Goal: Communication & Community: Share content

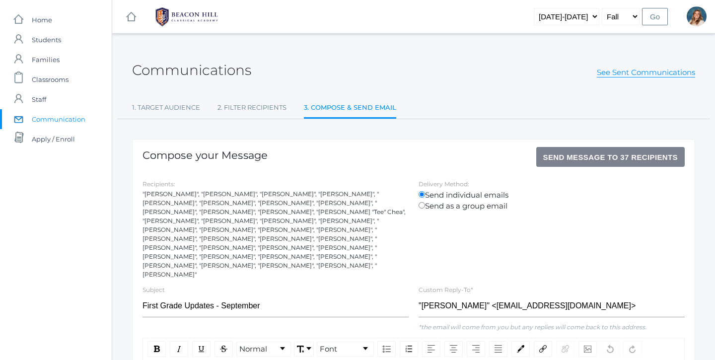
scroll to position [107, 0]
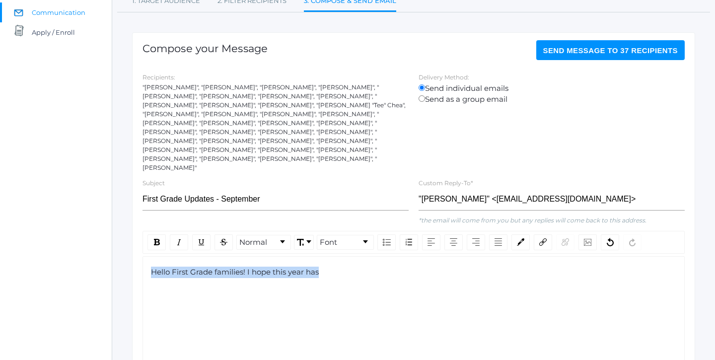
drag, startPoint x: 319, startPoint y: 255, endPoint x: 142, endPoint y: 245, distance: 177.0
click at [142, 245] on div "Normal Font Hello First Grade families! I hope this year has" at bounding box center [413, 312] width 552 height 162
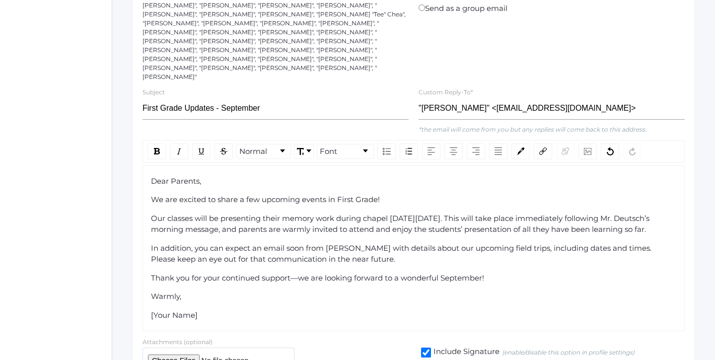
scroll to position [198, 0]
click at [172, 176] on span "Dear Parents," at bounding box center [176, 180] width 50 height 9
click at [179, 176] on span "Dear Parents," at bounding box center [176, 180] width 50 height 9
click at [174, 176] on span "Dear First Grade Families," at bounding box center [198, 180] width 95 height 9
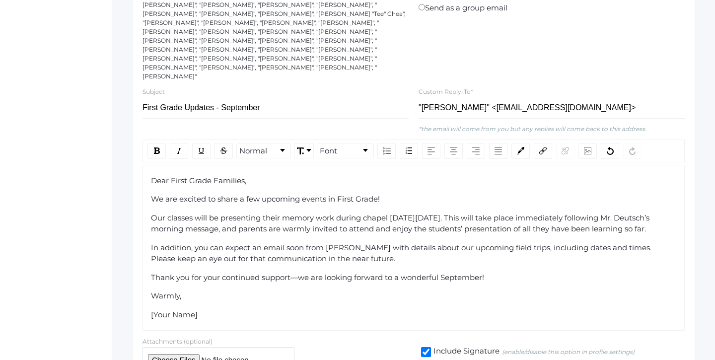
click at [172, 176] on span "Dear First Grade Families," at bounding box center [198, 180] width 95 height 9
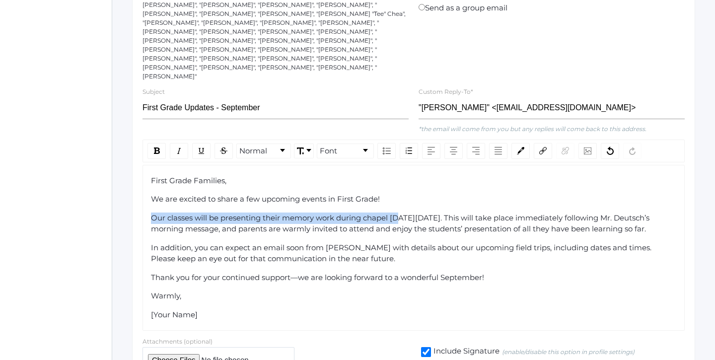
drag, startPoint x: 401, startPoint y: 198, endPoint x: 144, endPoint y: 194, distance: 257.1
click at [144, 194] on div "First Grade Families, We are excited to share a few upcoming events in First Gr…" at bounding box center [413, 248] width 542 height 166
copy span "Our classes will be presenting their memory work during chapel on"
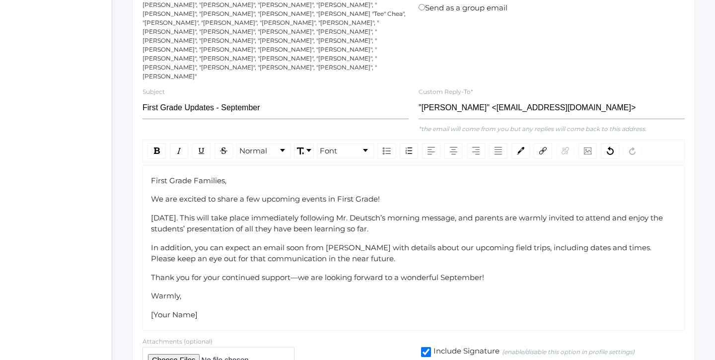
click at [258, 213] on span "[DATE]. This will take place immediately following Mr. Deutsch’s morning messag…" at bounding box center [408, 223] width 514 height 21
click at [353, 213] on span "[DATE] - Memory Recitation: Our classes will be presenting their memory work . …" at bounding box center [402, 223] width 502 height 21
click at [357, 213] on span "[DATE] - Memory Recitation: Our classes will be presenting their memory work . …" at bounding box center [402, 223] width 502 height 21
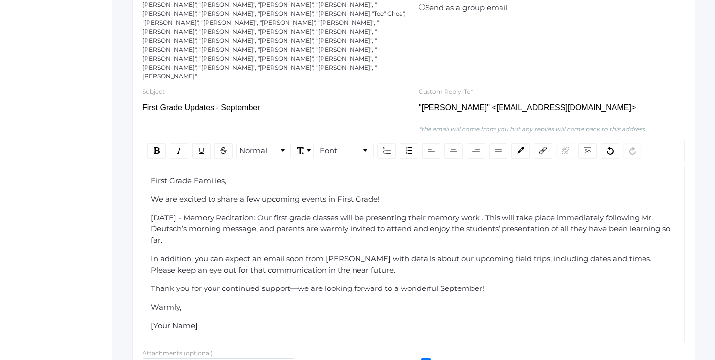
click at [565, 213] on span "[DATE] - Memory Recitation: Our first grade classes will be presenting their me…" at bounding box center [411, 229] width 521 height 32
click at [551, 213] on span "[DATE] - Memory Recitation: Our first grade classes will be presenting their me…" at bounding box center [412, 229] width 522 height 32
click at [498, 213] on span "[DATE] - Memory Recitation: Our first grade classes will be presenting their me…" at bounding box center [412, 229] width 522 height 32
click at [492, 223] on div "[DATE] - Memory Recitation: Our first grade classes will be presenting their me…" at bounding box center [414, 229] width 526 height 34
drag, startPoint x: 336, startPoint y: 199, endPoint x: 141, endPoint y: 191, distance: 194.2
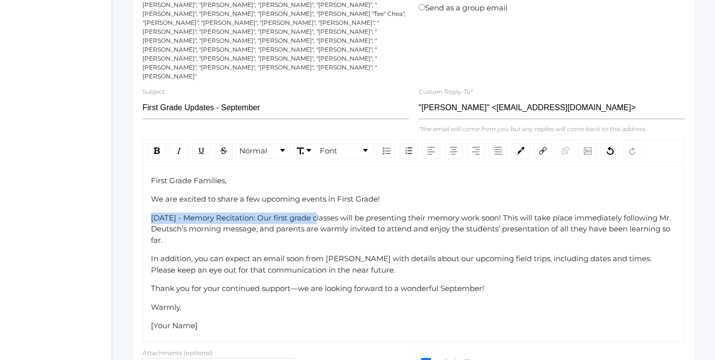
click at [141, 191] on div "Normal Font First Grade Families, We are excited to share a few upcoming events…" at bounding box center [413, 240] width 552 height 203
click at [162, 143] on div "rdw-inline-control" at bounding box center [156, 151] width 18 height 16
click at [178, 147] on img "rdw-inline-control" at bounding box center [179, 151] width 8 height 8
click at [364, 222] on div "[DATE] - Memory Recitation : Our first grade classes will be presenting their m…" at bounding box center [414, 229] width 526 height 34
click at [341, 212] on div "[DATE] - Memory Recitation : Our first grade classes will be presenting their m…" at bounding box center [414, 229] width 526 height 34
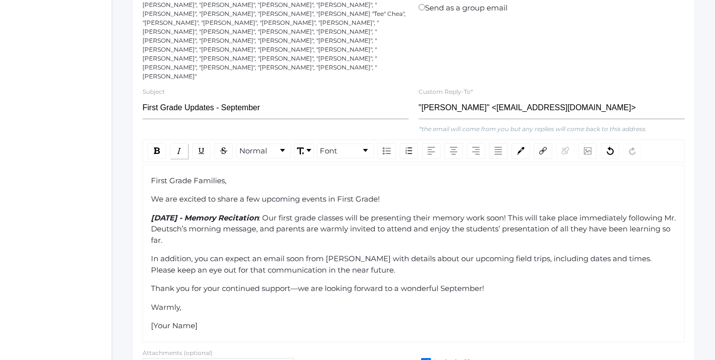
click at [175, 147] on img "rdw-inline-control" at bounding box center [179, 151] width 8 height 8
click at [154, 147] on img "rdw-inline-control" at bounding box center [157, 150] width 6 height 6
click at [179, 147] on img "rdw-inline-control" at bounding box center [179, 151] width 8 height 8
click at [364, 253] on div "In addition, you can expect an email soon from [PERSON_NAME] with details about…" at bounding box center [414, 264] width 526 height 22
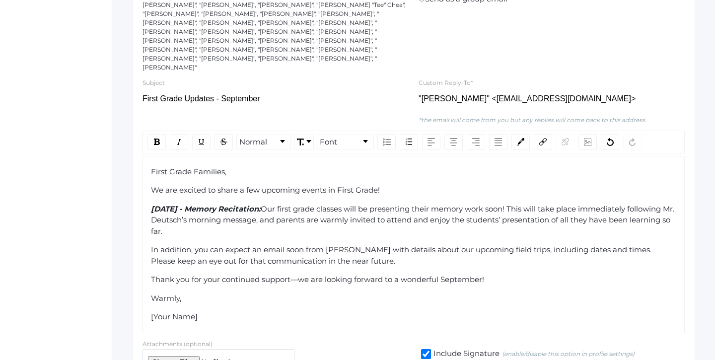
scroll to position [207, 0]
click at [527, 244] on span "In addition, you can expect an email soon from [PERSON_NAME] with details about…" at bounding box center [402, 254] width 502 height 21
click at [541, 244] on span "In addition, you can expect an email soon from [PERSON_NAME] with details about…" at bounding box center [402, 254] width 502 height 21
drag, startPoint x: 540, startPoint y: 228, endPoint x: 506, endPoint y: 229, distance: 34.3
click at [506, 244] on span "In addition, you can expect an email soon from [PERSON_NAME] with details about…" at bounding box center [402, 254] width 502 height 21
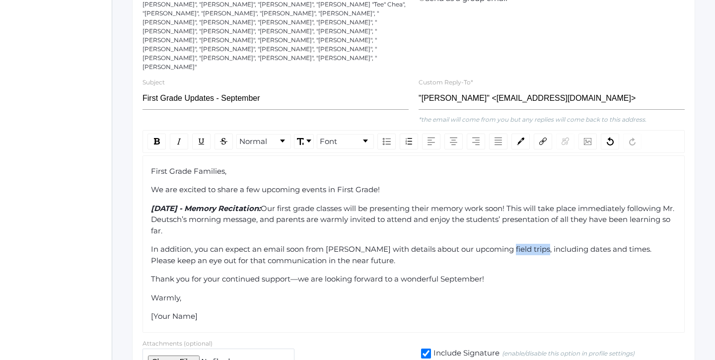
copy span "field trips"
click at [146, 226] on div "First Grade Families, We are excited to share a few upcoming events in First Gr…" at bounding box center [413, 243] width 542 height 177
click at [150, 228] on div "First Grade Families, We are excited to share a few upcoming events in First Gr…" at bounding box center [413, 243] width 542 height 177
click at [151, 244] on span "In addition, you can expect an email soon from [PERSON_NAME] with details about…" at bounding box center [402, 254] width 502 height 21
click at [152, 244] on span "field Trips: In addition, you can expect an email soon from [PERSON_NAME] with …" at bounding box center [409, 254] width 517 height 21
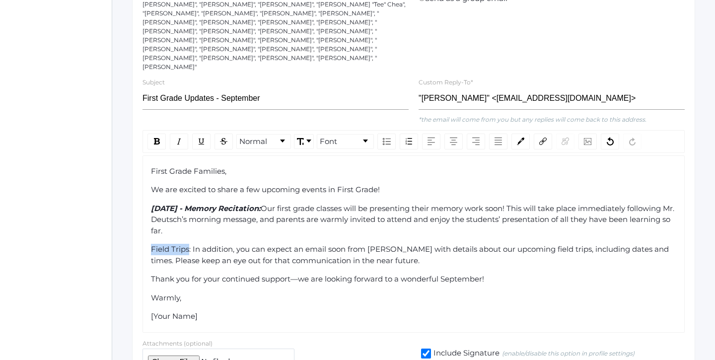
drag, startPoint x: 189, startPoint y: 229, endPoint x: 148, endPoint y: 229, distance: 41.2
click at [148, 229] on div "First Grade Families, We are excited to share a few upcoming events in First Gr…" at bounding box center [413, 243] width 542 height 177
click at [193, 244] on span "Field Trips: In addition, you can expect an email soon from [PERSON_NAME] with …" at bounding box center [411, 254] width 520 height 21
drag, startPoint x: 191, startPoint y: 230, endPoint x: 147, endPoint y: 228, distance: 43.7
click at [147, 228] on div "First Grade Families, We are excited to share a few upcoming events in First Gr…" at bounding box center [413, 243] width 542 height 177
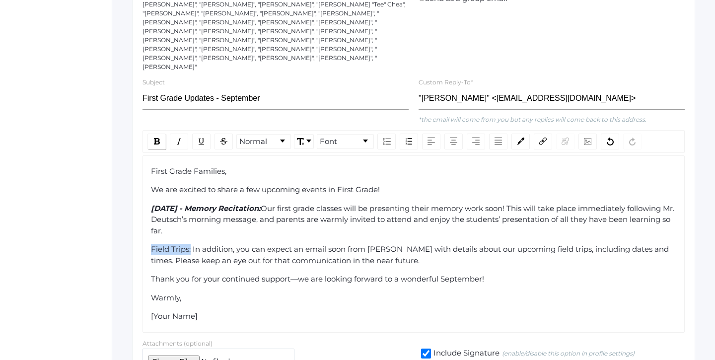
click at [155, 138] on img "rdw-inline-control" at bounding box center [157, 141] width 6 height 6
click at [177, 137] on img "rdw-inline-control" at bounding box center [179, 141] width 8 height 8
drag, startPoint x: 271, startPoint y: 189, endPoint x: 149, endPoint y: 189, distance: 122.1
click at [149, 189] on div "First Grade Families, We are excited to share a few upcoming events in First Gr…" at bounding box center [413, 243] width 542 height 177
copy span "[DATE] -"
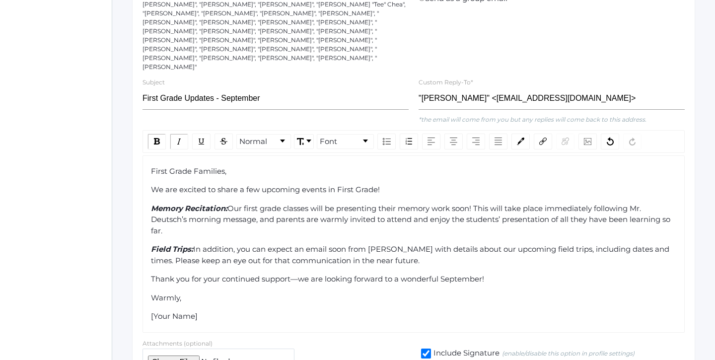
click at [224, 203] on span "Memory Recitation:" at bounding box center [189, 207] width 76 height 9
click at [319, 214] on div "Memory Recitation - [DATE]: Our first grade classes will be presenting their me…" at bounding box center [414, 220] width 526 height 34
click at [350, 203] on span "Our first grade classes will be presenting their memory work soon! This will ta…" at bounding box center [413, 219] width 525 height 32
click at [349, 203] on span "on the 25th, our first grade classes will be presenting their memory work soon!…" at bounding box center [415, 219] width 528 height 32
click at [403, 203] on span "On the 25th, our first grade classes will be presenting their memory work soon!…" at bounding box center [415, 219] width 528 height 32
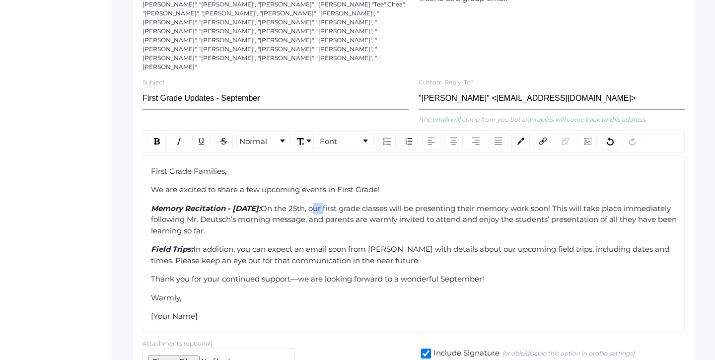
click at [403, 203] on span "On the 25th, our first grade classes will be presenting their memory work soon!…" at bounding box center [415, 219] width 528 height 32
click at [478, 217] on div "First Grade Families, We are excited to share a few upcoming events in First Gr…" at bounding box center [414, 244] width 526 height 156
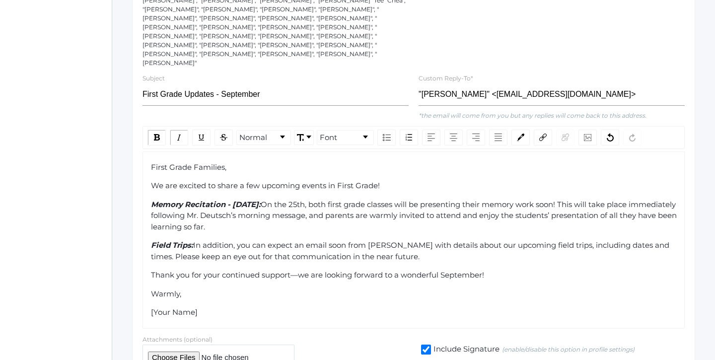
scroll to position [213, 0]
click at [468, 238] on div "Field Trips: In addition, you can expect an email soon from [PERSON_NAME] with …" at bounding box center [414, 249] width 526 height 22
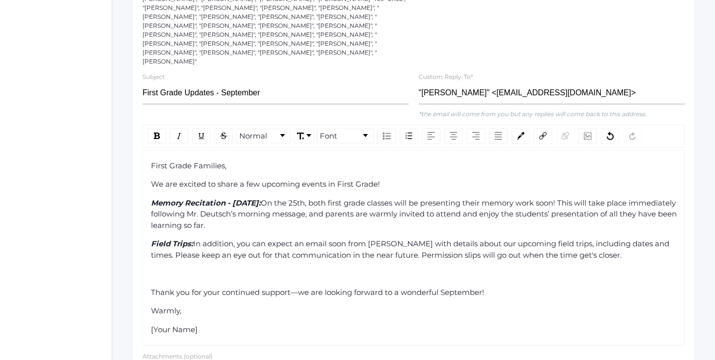
drag, startPoint x: 207, startPoint y: 307, endPoint x: 127, endPoint y: 307, distance: 80.4
click at [127, 307] on div "Communications See Sent Communications 1. Target Audience 2. Filter Recipients …" at bounding box center [413, 117] width 603 height 568
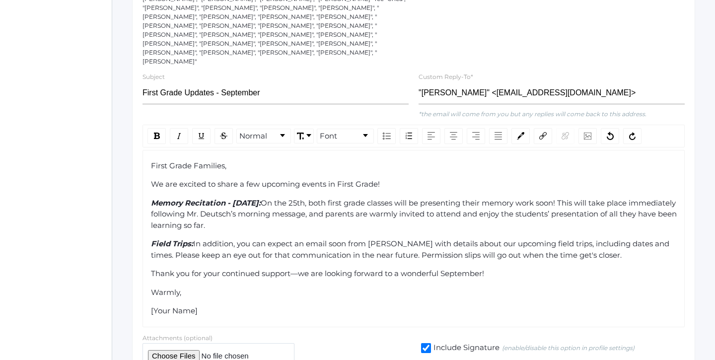
click at [227, 287] on div "Warmly," at bounding box center [414, 292] width 526 height 11
click at [175, 306] on span "[Your Name]" at bounding box center [174, 310] width 47 height 9
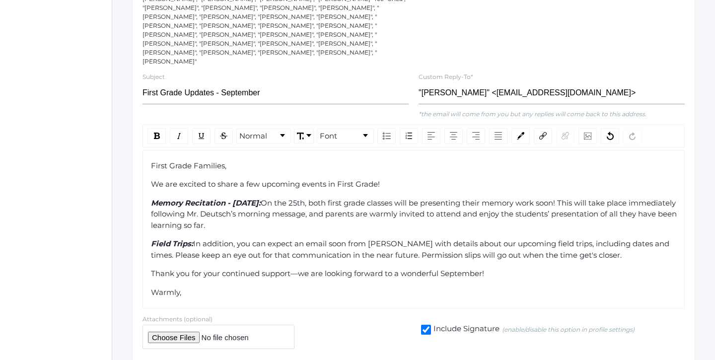
click at [298, 269] on span "Thank you for your continued support—we are looking forward to a wonderful Sept…" at bounding box center [317, 273] width 333 height 9
click at [496, 268] on div "Thank you for your continued support - we are looking forward to a wonderful Se…" at bounding box center [414, 273] width 526 height 11
click at [305, 269] on span "Thank you for your continued support - we are looking forward to a wonderful Se…" at bounding box center [317, 273] width 333 height 9
click at [506, 268] on div "Thank you for your continued support. We are looking forward to a wonderful Sep…" at bounding box center [414, 273] width 526 height 11
click at [633, 238] on div "Field Trips: In addition, you can expect an email soon from [PERSON_NAME] with …" at bounding box center [414, 249] width 526 height 22
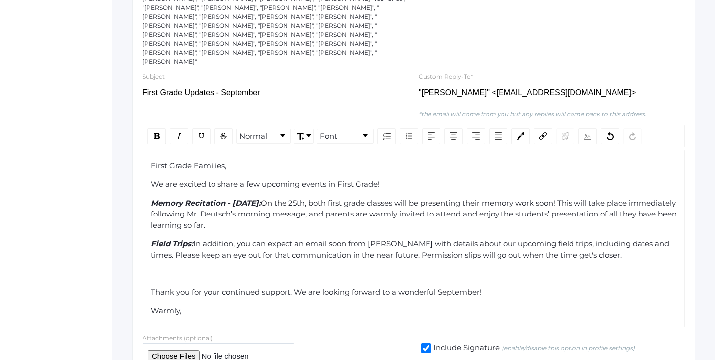
click at [157, 128] on div "rdw-inline-control" at bounding box center [156, 136] width 18 height 16
click at [183, 132] on img "rdw-inline-control" at bounding box center [179, 136] width 8 height 8
click at [155, 128] on div "rdw-inline-control" at bounding box center [156, 136] width 18 height 16
click at [177, 132] on img "rdw-inline-control" at bounding box center [179, 136] width 8 height 8
drag, startPoint x: 553, startPoint y: 251, endPoint x: 451, endPoint y: 253, distance: 101.8
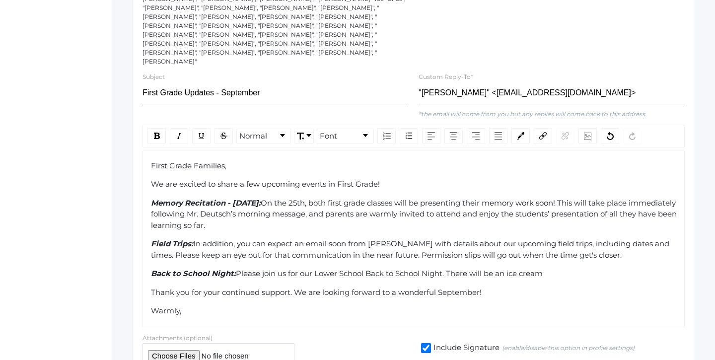
click at [451, 268] on div "Back to School Night: Please join us for our Lower School Back to School Night.…" at bounding box center [414, 273] width 526 height 11
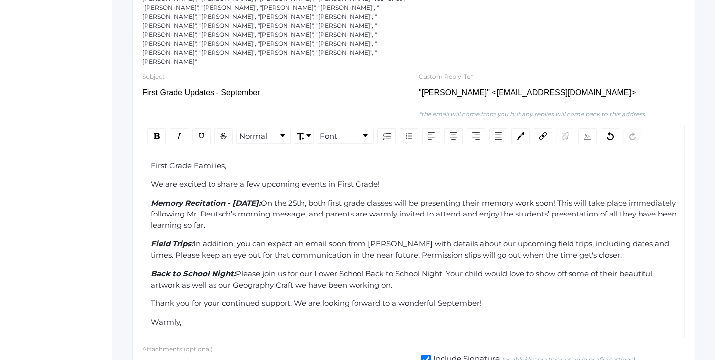
click at [480, 269] on span "Please join us for our Lower School Back to School Night. Your child would love…" at bounding box center [402, 279] width 503 height 21
click at [502, 270] on div "First Grade Families, We are excited to share a few upcoming events in First Gr…" at bounding box center [414, 244] width 526 height 168
drag, startPoint x: 400, startPoint y: 263, endPoint x: 237, endPoint y: 253, distance: 162.6
click at [237, 268] on div "Back to School Night: Please join us for our Lower School Back to School Night.…" at bounding box center [414, 279] width 526 height 22
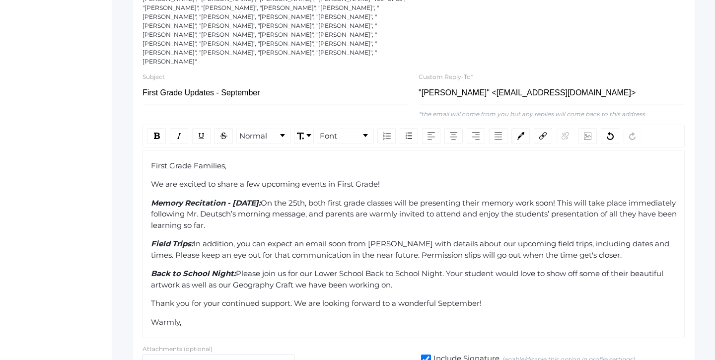
copy div "Please join us for our Lower School Back to School Night. Your student would lo…"
click at [418, 270] on div "First Grade Families, We are excited to share a few upcoming events in First Gr…" at bounding box center [414, 244] width 526 height 168
click at [409, 268] on div "Back to School Night: Please join us for our Lower School Back to School Night.…" at bounding box center [414, 279] width 526 height 22
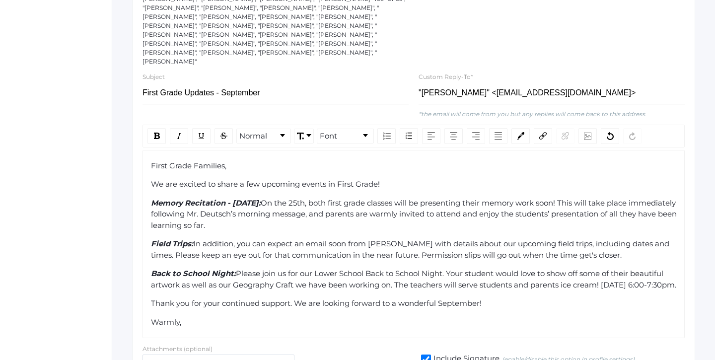
drag, startPoint x: 286, startPoint y: 272, endPoint x: 238, endPoint y: 251, distance: 52.5
click at [238, 268] on div "Back to School Night: Please join us for our Lower School Back to School Night.…" at bounding box center [414, 279] width 526 height 22
copy div "Please join us for our Lower School Back to School Night. Your student would lo…"
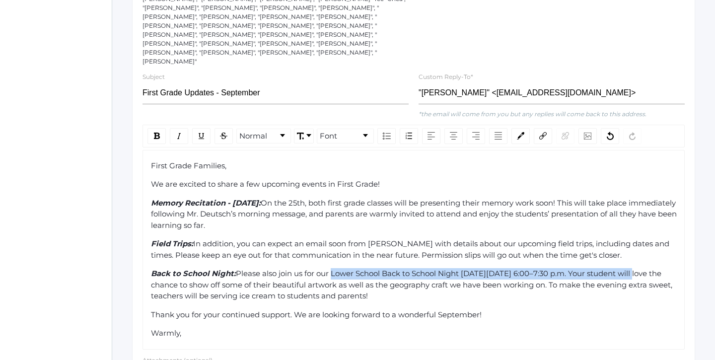
drag, startPoint x: 646, startPoint y: 253, endPoint x: 333, endPoint y: 253, distance: 312.7
click at [333, 269] on span "Please also join us for our Lower School Back to School Night [DATE][DATE] 6:00…" at bounding box center [412, 285] width 523 height 32
click at [180, 132] on img "rdw-inline-control" at bounding box center [179, 136] width 8 height 8
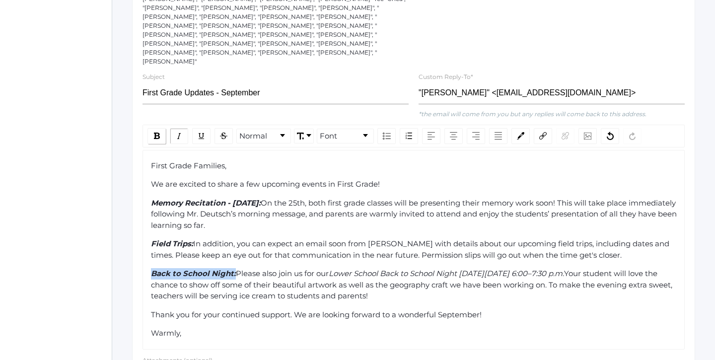
click at [160, 128] on div "rdw-inline-control" at bounding box center [156, 136] width 18 height 16
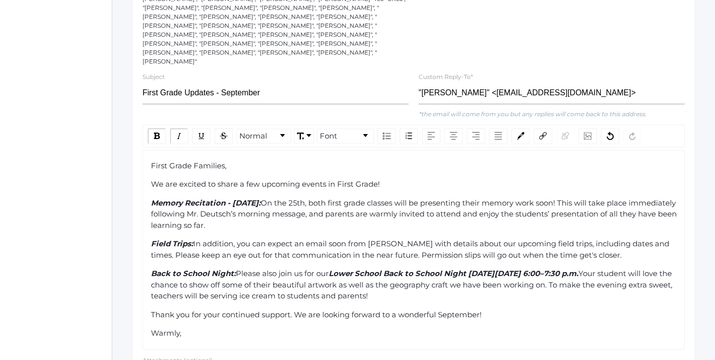
click at [484, 283] on div "First Grade Families, We are excited to share a few upcoming events in First Gr…" at bounding box center [414, 249] width 526 height 179
click at [503, 276] on div "Back to School Night: Please also join us for our Lower School Back to School N…" at bounding box center [414, 285] width 526 height 34
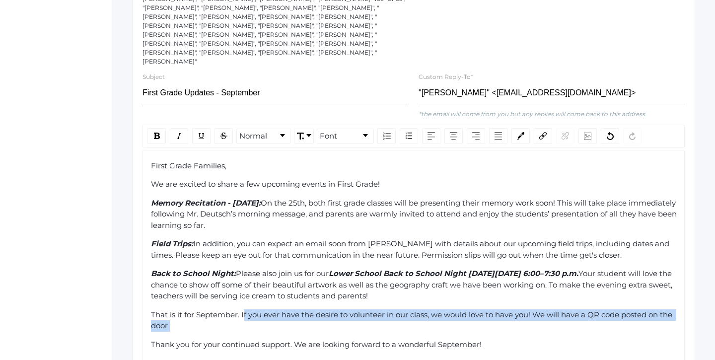
drag, startPoint x: 181, startPoint y: 310, endPoint x: 243, endPoint y: 291, distance: 64.2
click at [243, 291] on div "First Grade Families, We are excited to share a few upcoming events in First Gr…" at bounding box center [414, 264] width 526 height 208
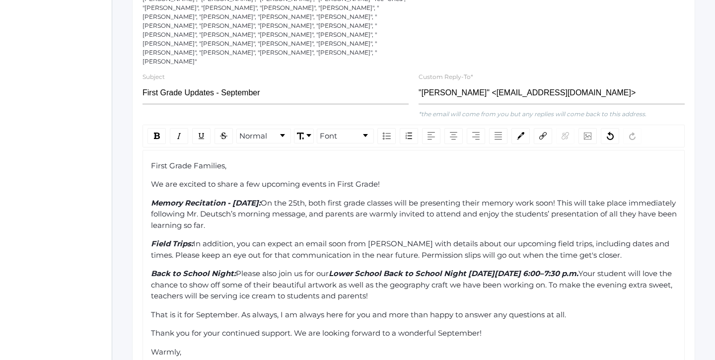
click at [495, 317] on div "First Grade Families, We are excited to share a few upcoming events in First Gr…" at bounding box center [414, 259] width 526 height 198
click at [494, 328] on div "Thank you for your continued support. We are looking forward to a wonderful Sep…" at bounding box center [414, 333] width 526 height 11
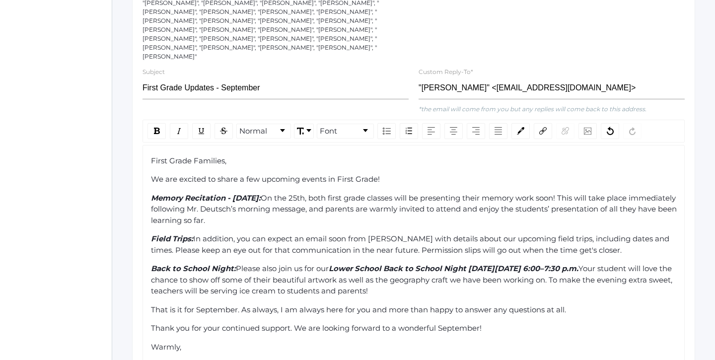
scroll to position [219, 0]
click at [495, 271] on div "Back to School Night: Please also join us for our Lower School Back to School N…" at bounding box center [414, 279] width 526 height 34
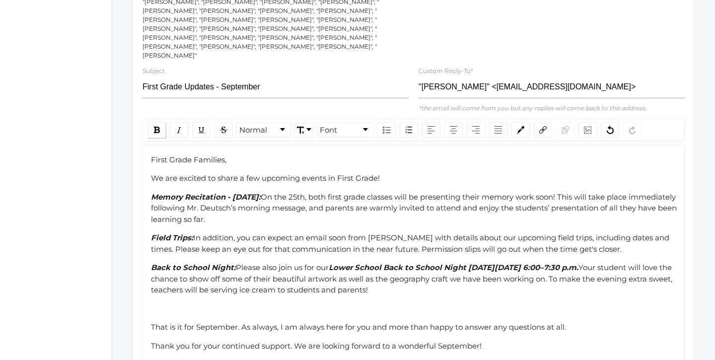
click at [162, 122] on div "rdw-inline-control" at bounding box center [156, 130] width 18 height 16
click at [183, 126] on img "rdw-inline-control" at bounding box center [179, 130] width 8 height 8
click at [170, 122] on div "rdw-inline-control" at bounding box center [179, 130] width 18 height 16
click at [156, 127] on img "rdw-inline-control" at bounding box center [157, 130] width 6 height 6
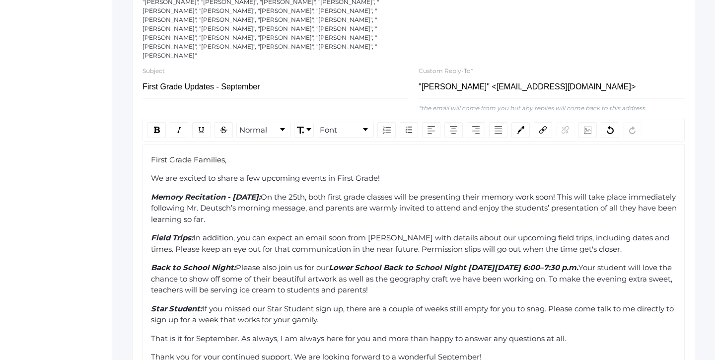
click at [308, 304] on span "If you missed our Star Student sign up, there are a couple of weeks still empty…" at bounding box center [413, 314] width 525 height 21
drag, startPoint x: 337, startPoint y: 294, endPoint x: 204, endPoint y: 283, distance: 132.5
click at [204, 303] on div "Star Student: If you missed our Star Student sign up, there are a couple of wee…" at bounding box center [414, 314] width 526 height 22
copy div "If you missed our Star Student sign up, there are a couple of weeks still empty…"
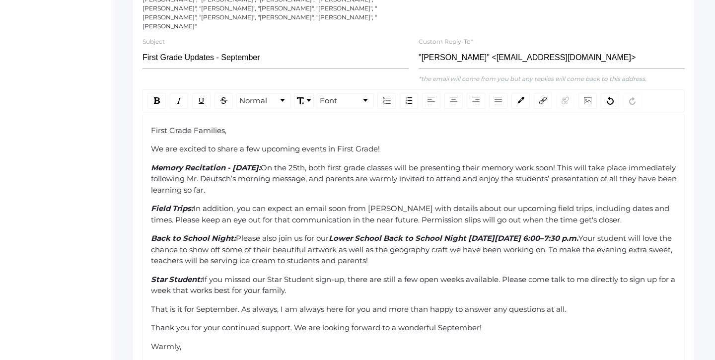
scroll to position [255, 0]
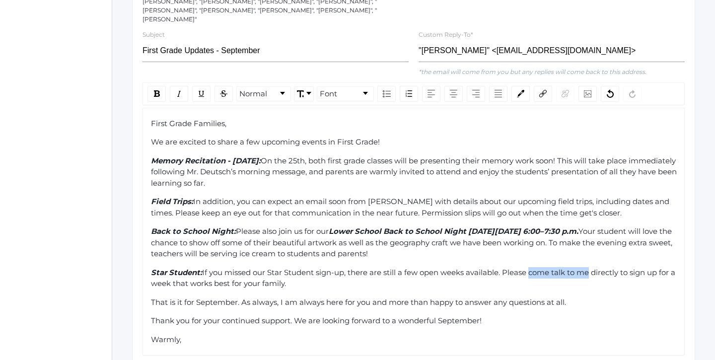
drag, startPoint x: 593, startPoint y: 251, endPoint x: 532, endPoint y: 251, distance: 61.1
click at [532, 268] on span "If you missed our Star Student sign-up, there are still a few open weeks availa…" at bounding box center [414, 278] width 526 height 21
click at [591, 268] on span "If you missed our Star Student sign-up, there are still a few open weeks availa…" at bounding box center [414, 278] width 526 height 21
click at [621, 268] on span "If you missed our Star Student sign-up, there are still a few open weeks availa…" at bounding box center [414, 278] width 526 height 21
click at [658, 272] on div "First Grade Families, We are excited to share a few upcoming events in First Gr…" at bounding box center [414, 231] width 526 height 227
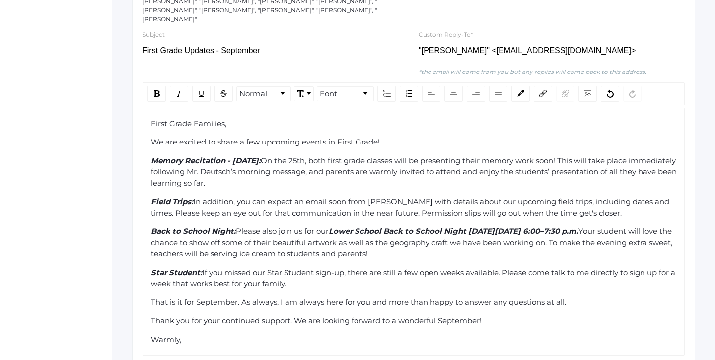
click at [642, 267] on div "Star Student: If you missed our Star Student sign-up, there are still a few ope…" at bounding box center [414, 278] width 526 height 22
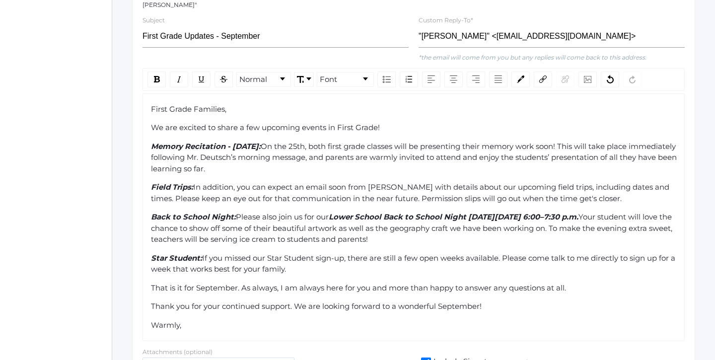
scroll to position [273, 0]
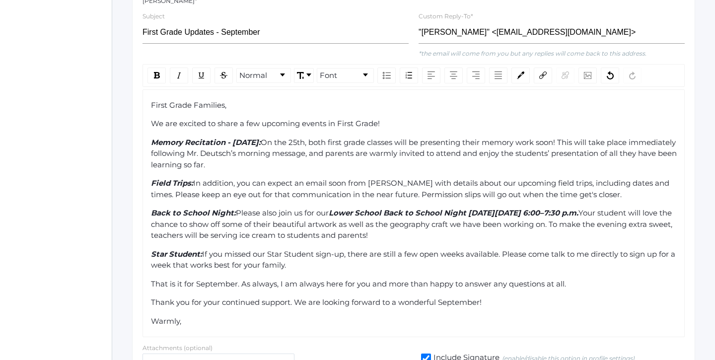
click at [560, 316] on div "Warmly," at bounding box center [414, 321] width 526 height 11
click at [525, 297] on div "Thank you for your continued support. We are looking forward to a wonderful Sep…" at bounding box center [414, 302] width 526 height 11
click at [594, 278] on div "That is it for September. As always, I am always here for you and more than hap…" at bounding box center [414, 283] width 526 height 11
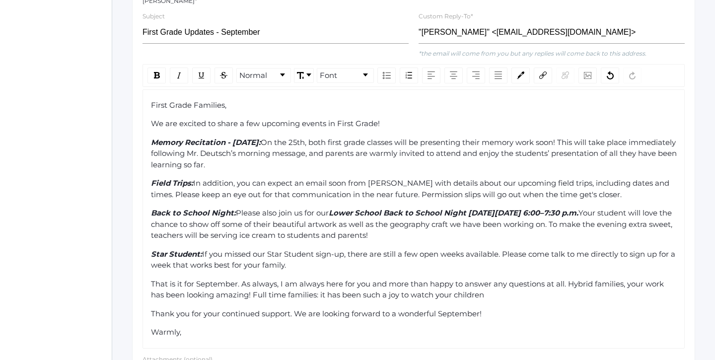
click at [410, 279] on span "That is it for September. As always, I am always here for you and more than hap…" at bounding box center [408, 289] width 515 height 21
click at [467, 278] on div "That is it for September. As always, I am always here for you and more than hap…" at bounding box center [414, 289] width 526 height 22
drag, startPoint x: 486, startPoint y: 274, endPoint x: 413, endPoint y: 274, distance: 73.5
click at [413, 279] on span "That is it for September. As always, I am always here for you and more than hap…" at bounding box center [408, 289] width 515 height 21
click at [510, 279] on span "That is it for September. As always, I am always here for you and more than hap…" at bounding box center [408, 289] width 515 height 21
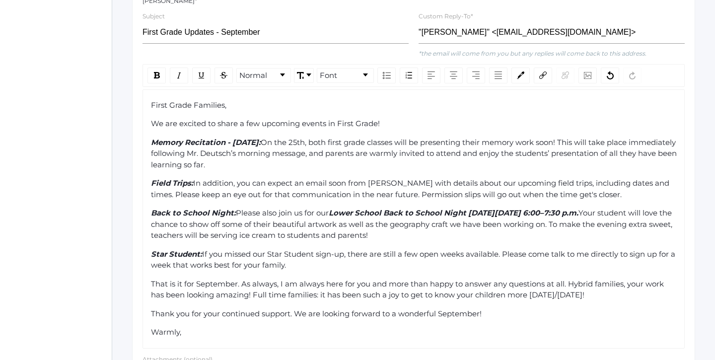
click at [542, 279] on span "That is it for September. As always, I am always here for you and more than hap…" at bounding box center [408, 289] width 515 height 21
click at [540, 279] on span "That is it for September. As always, I am always here for you and more than hap…" at bounding box center [408, 289] width 515 height 21
click at [543, 279] on span "That is it for September. As always, I am always here for you and more than hap…" at bounding box center [408, 289] width 515 height 21
click at [649, 279] on span "That is it for September. As always, I am always here for you and more than hap…" at bounding box center [408, 289] width 515 height 21
drag, startPoint x: 657, startPoint y: 273, endPoint x: 145, endPoint y: 263, distance: 511.8
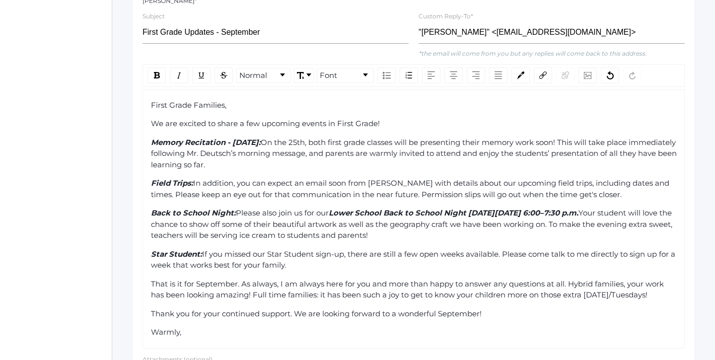
click at [145, 263] on div "First Grade Families, We are excited to share a few upcoming events in First Gr…" at bounding box center [413, 218] width 542 height 259
copy span "That is it for September. As always, I am always here for you and more than hap…"
click at [559, 10] on div "Custom Reply-To* "[PERSON_NAME]" <[EMAIL_ADDRESS][DOMAIN_NAME]> *the email will…" at bounding box center [551, 34] width 276 height 49
click at [525, 308] on div "Thank you for your continued support. We are looking forward to a wonderful Sep…" at bounding box center [414, 313] width 526 height 11
click at [487, 308] on div "Thank you for your continued support. We are looking forward to a wonderful Sep…" at bounding box center [414, 313] width 526 height 11
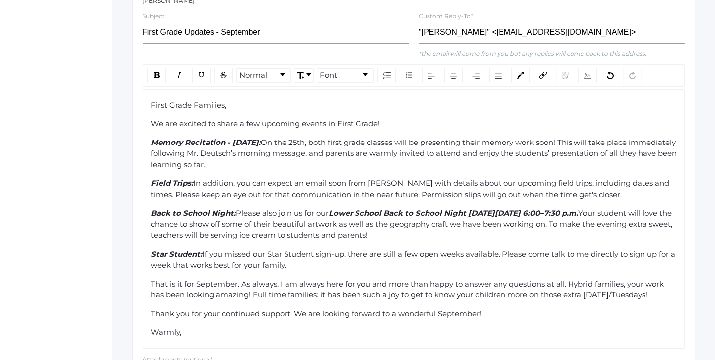
click at [487, 308] on div "Thank you for your continued support. We are looking forward to a wonderful Sep…" at bounding box center [414, 313] width 526 height 11
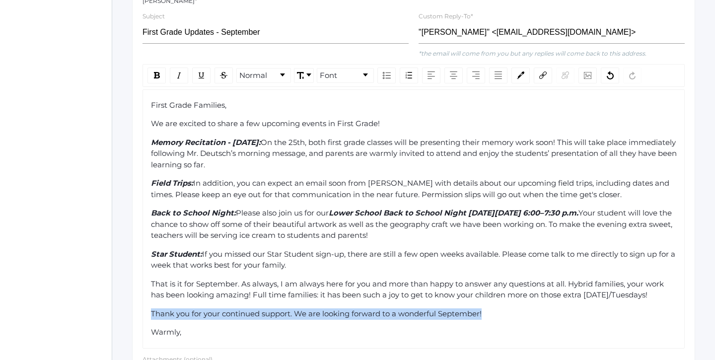
click at [487, 308] on div "Thank you for your continued support. We are looking forward to a wonderful Sep…" at bounding box center [414, 313] width 526 height 11
click at [485, 298] on div "First Grade Families, We are excited to share a few upcoming events in First Gr…" at bounding box center [414, 219] width 526 height 238
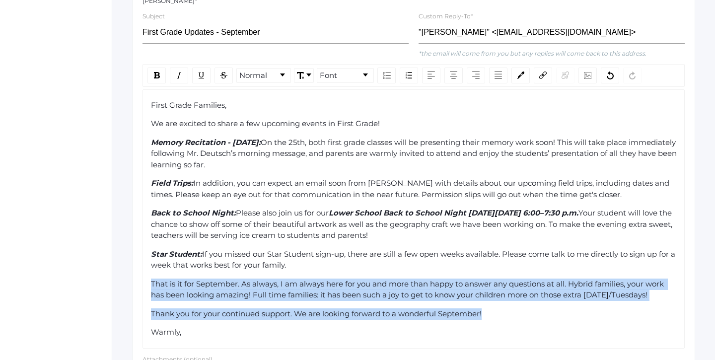
drag, startPoint x: 485, startPoint y: 293, endPoint x: 138, endPoint y: 257, distance: 348.8
click at [138, 257] on div "Normal Font First Grade Families, We are excited to share a few upcoming events…" at bounding box center [413, 206] width 552 height 284
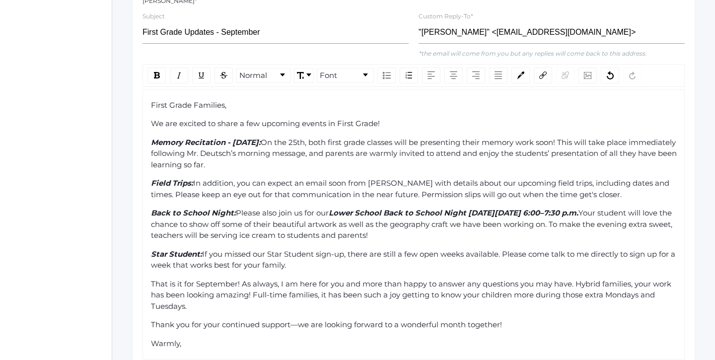
click at [300, 320] on span "Thank you for your continued support—we are looking forward to a wonderful mont…" at bounding box center [326, 324] width 351 height 9
click at [512, 319] on div "Thank you for your continued support - we are looking forward to a wonderful mo…" at bounding box center [414, 324] width 526 height 11
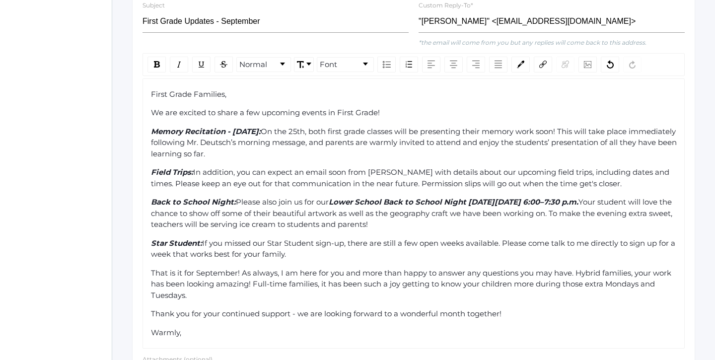
scroll to position [288, 0]
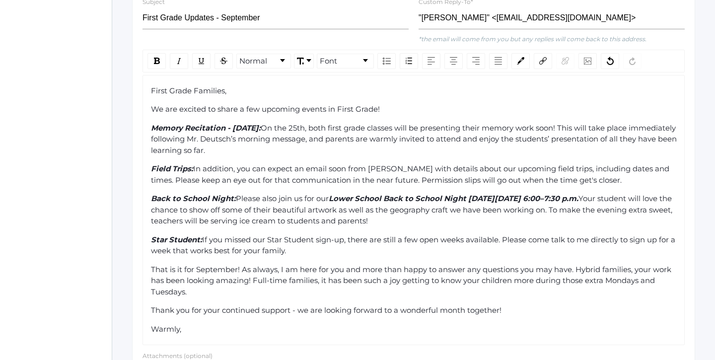
click at [154, 123] on span "Memory Recitation - [DATE]:" at bounding box center [206, 127] width 110 height 9
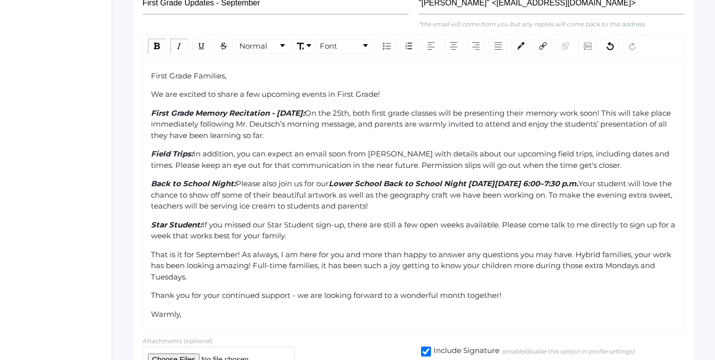
scroll to position [303, 0]
click at [305, 108] on span "First Grade Memory Recitation - [DATE]:" at bounding box center [228, 112] width 154 height 9
click at [428, 108] on span "On the 25th, both first grade classes will be presenting their memory work soon…" at bounding box center [412, 124] width 522 height 32
click at [390, 117] on div "First Grade Memory Recitation - [DATE]: On the 26th, both first grade classes w…" at bounding box center [414, 124] width 526 height 34
click at [292, 108] on span "First Grade Memory Recitation - [DATE]:" at bounding box center [228, 112] width 154 height 9
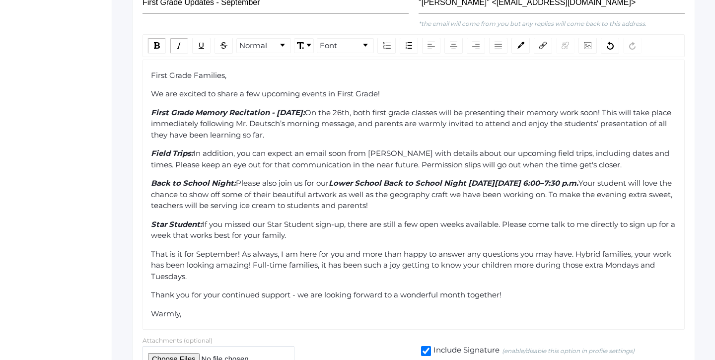
click at [292, 108] on span "First Grade Memory Recitation - [DATE]:" at bounding box center [228, 112] width 154 height 9
click at [384, 120] on div "First Grade Families, We are excited to share a few upcoming events in First Gr…" at bounding box center [414, 195] width 526 height 250
click at [375, 111] on div "First Grade Memory Recitation - [DATE]: On the 26th, both first grade classes w…" at bounding box center [414, 124] width 526 height 34
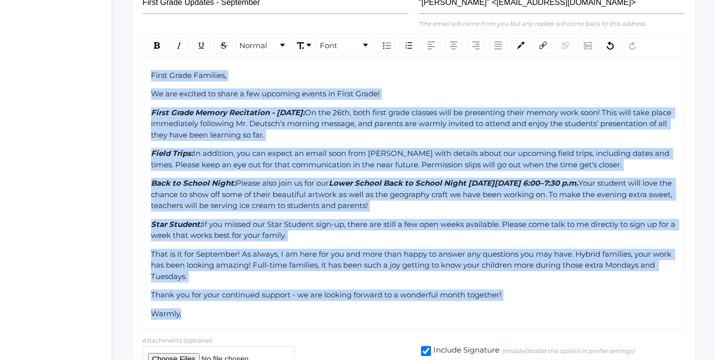
drag, startPoint x: 247, startPoint y: 293, endPoint x: 136, endPoint y: 50, distance: 266.8
click at [136, 50] on div "Compose your Message Send Message to 37 recipients Recipients: "[PERSON_NAME]",…" at bounding box center [413, 111] width 563 height 550
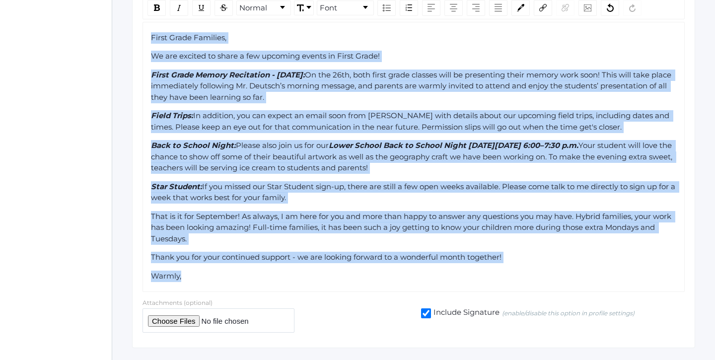
copy div "Lorem Ipsum Dolorsit, Am con adipisc el seddo e tem incididu utlabo et Dolor Ma…"
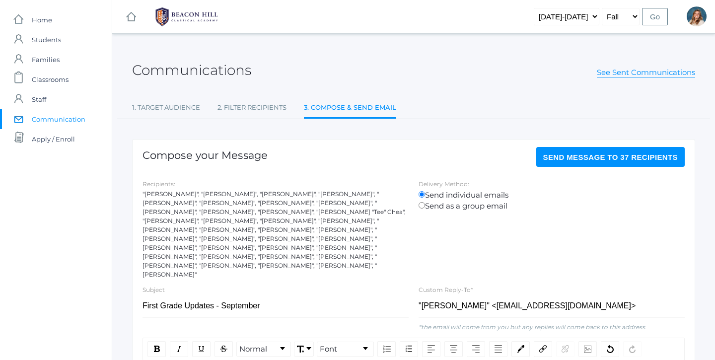
scroll to position [0, 0]
click at [551, 163] on button "Send Message to 37 recipients" at bounding box center [610, 157] width 149 height 20
